Goal: Information Seeking & Learning: Learn about a topic

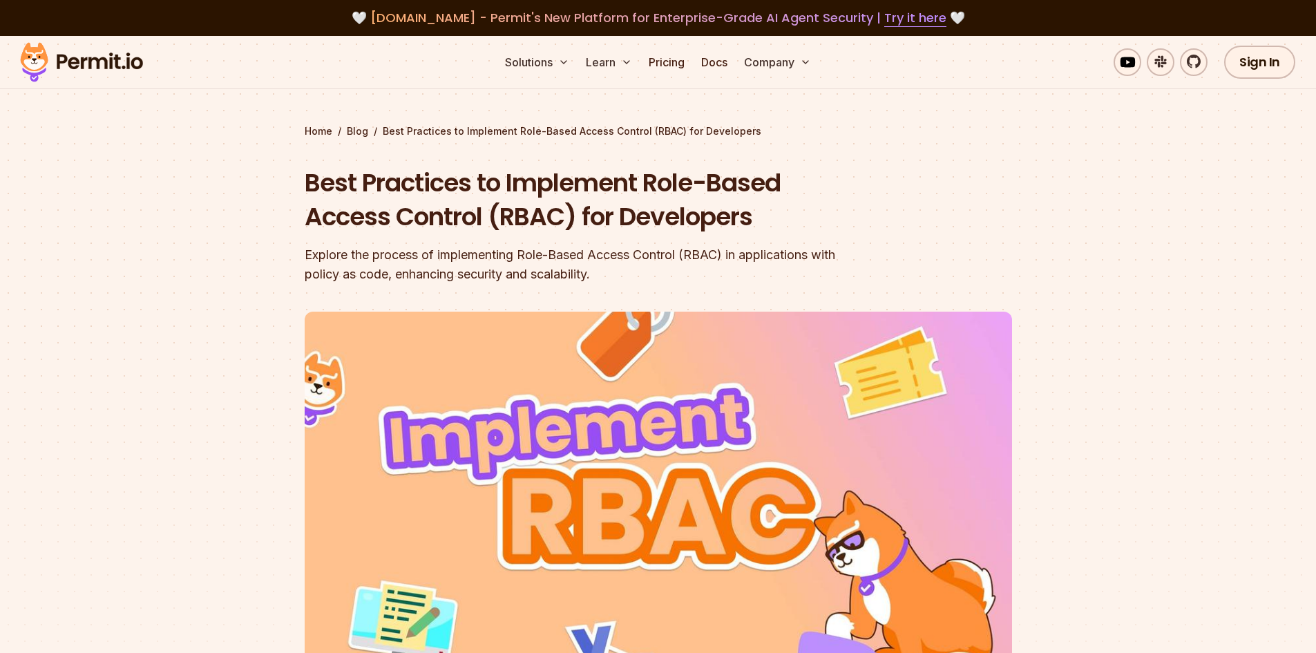
scroll to position [207, 0]
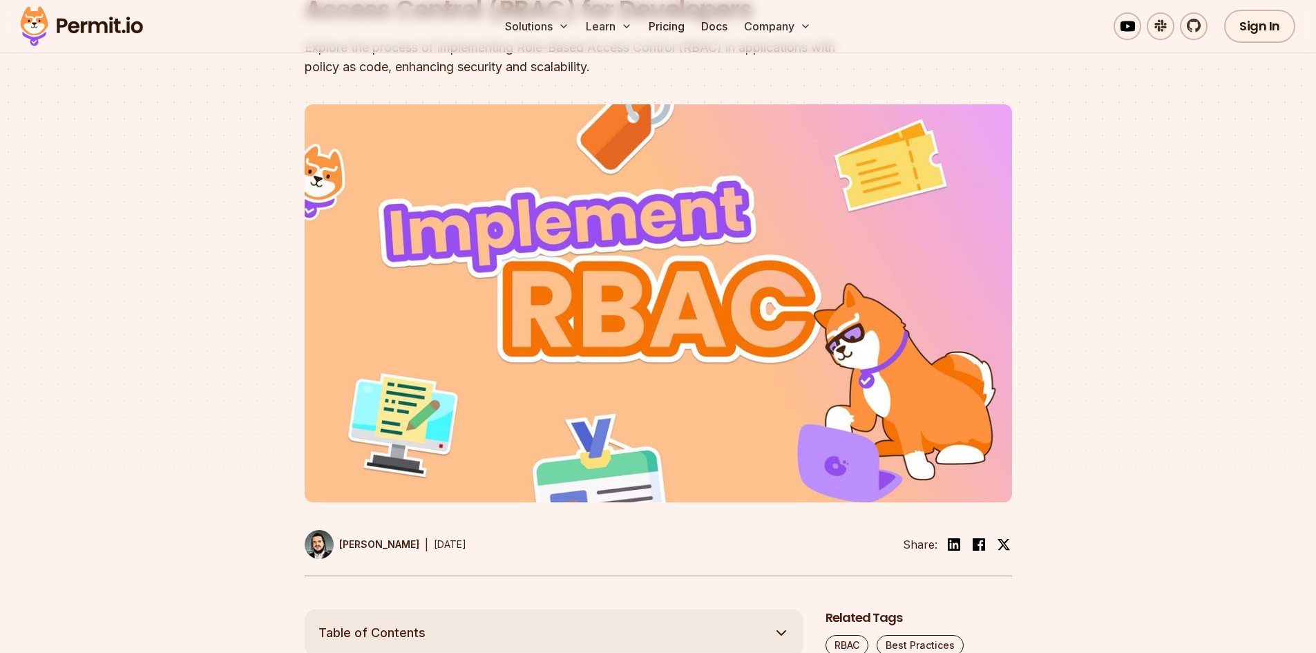
drag, startPoint x: 641, startPoint y: 360, endPoint x: 633, endPoint y: 356, distance: 8.3
click at [640, 360] on img at bounding box center [658, 303] width 707 height 398
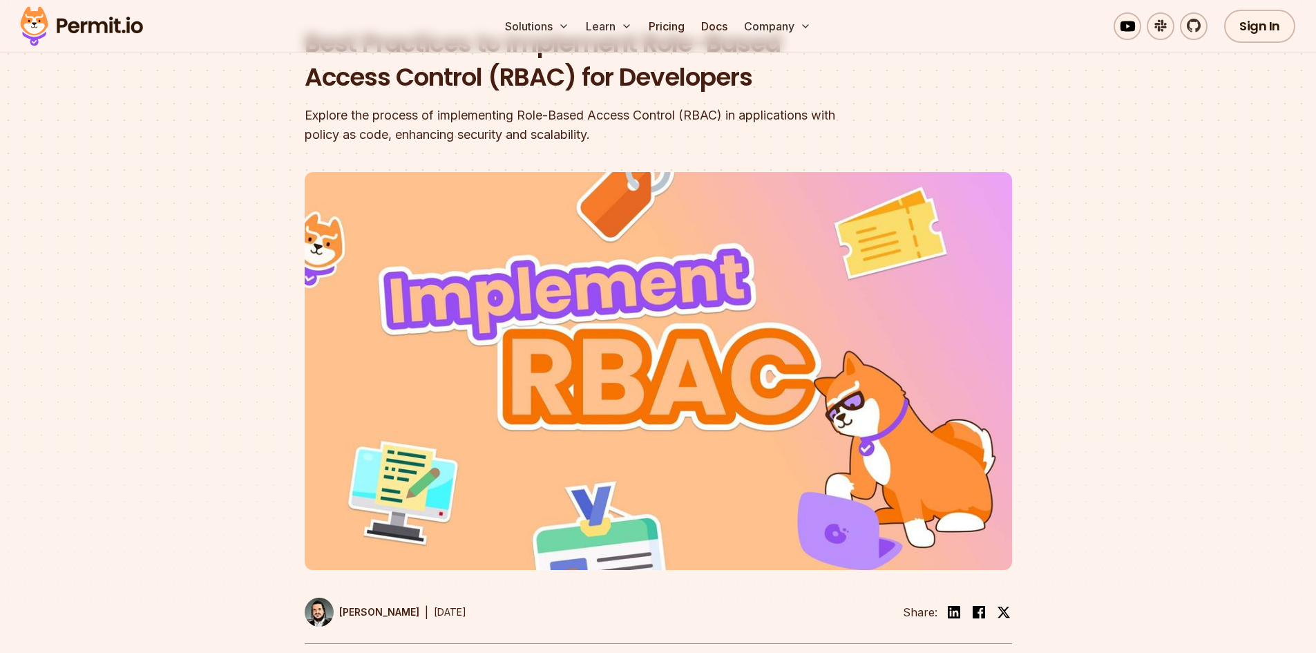
scroll to position [0, 0]
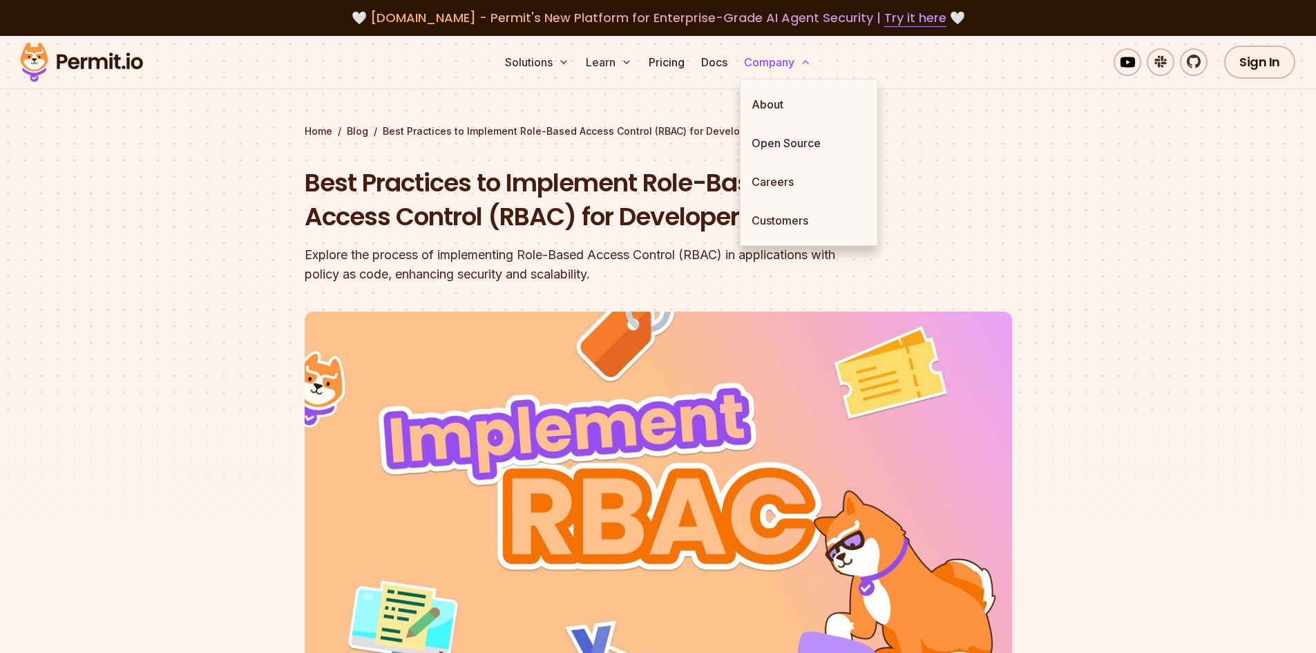
click at [807, 66] on icon at bounding box center [805, 62] width 11 height 11
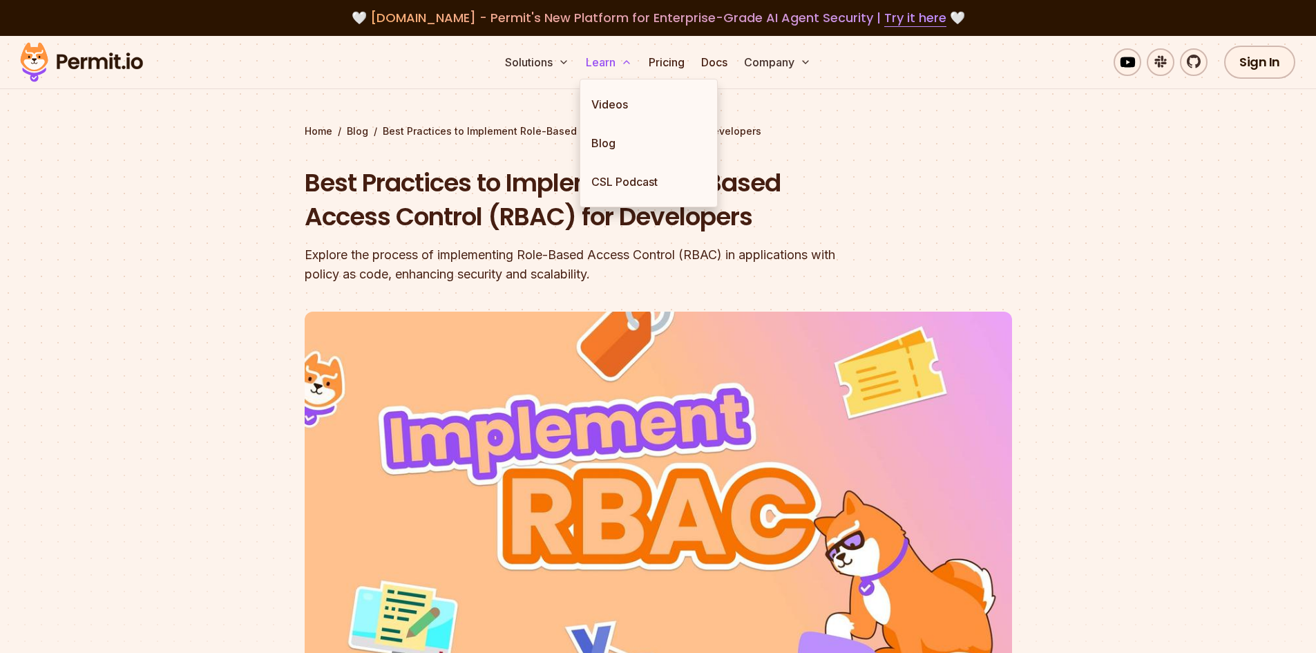
click at [607, 63] on button "Learn" at bounding box center [608, 62] width 57 height 28
click at [619, 146] on link "Blog" at bounding box center [648, 143] width 137 height 39
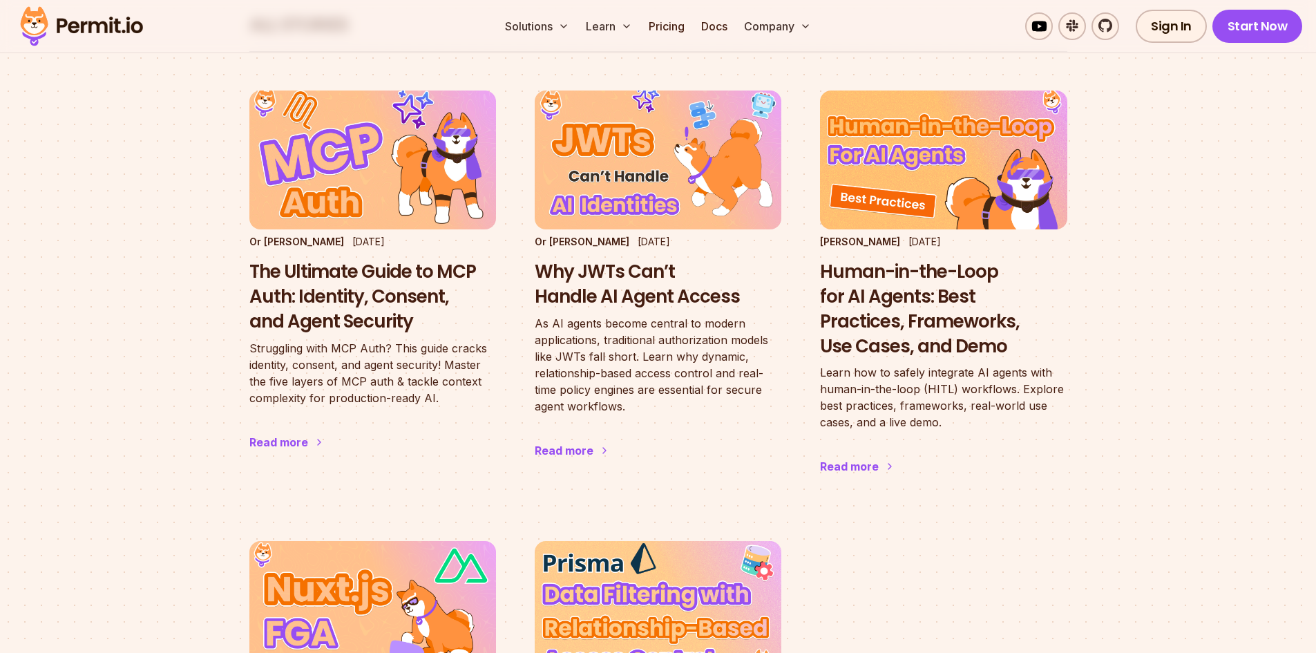
scroll to position [829, 0]
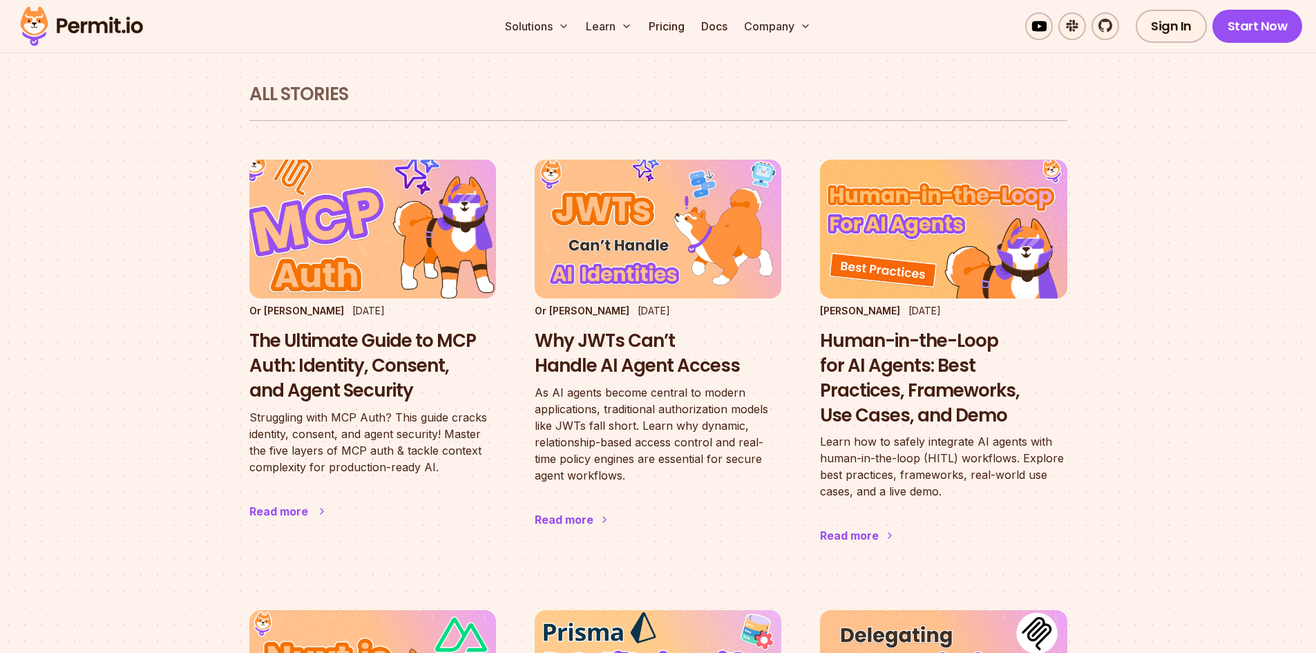
click at [454, 229] on img at bounding box center [372, 229] width 271 height 153
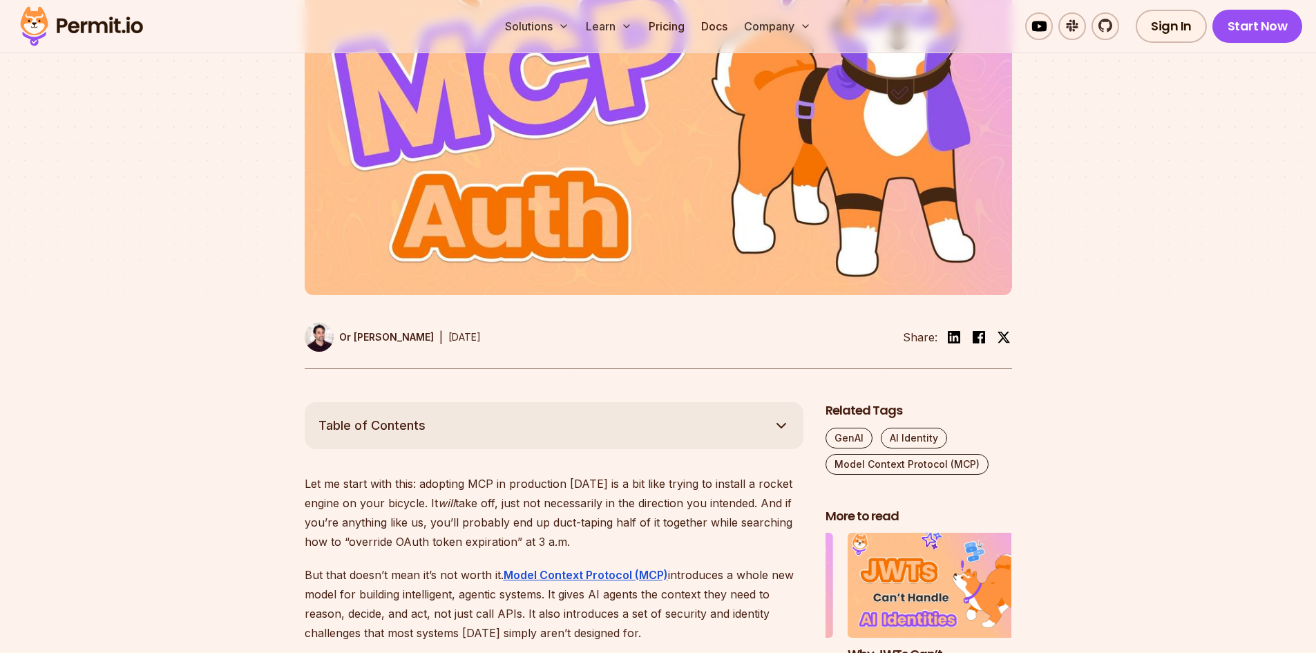
click at [611, 234] on img at bounding box center [658, 96] width 707 height 398
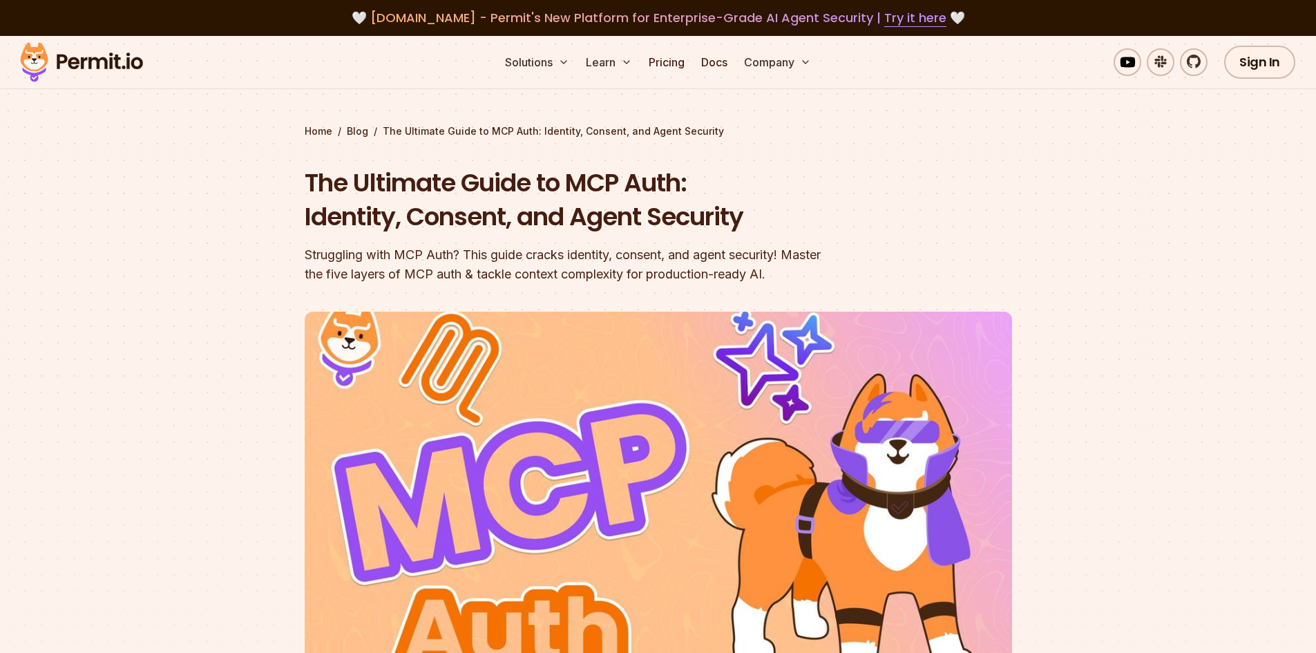
click at [762, 209] on h1 "The Ultimate Guide to MCP Auth: Identity, Consent, and Agent Security" at bounding box center [570, 200] width 530 height 68
